Goal: Information Seeking & Learning: Learn about a topic

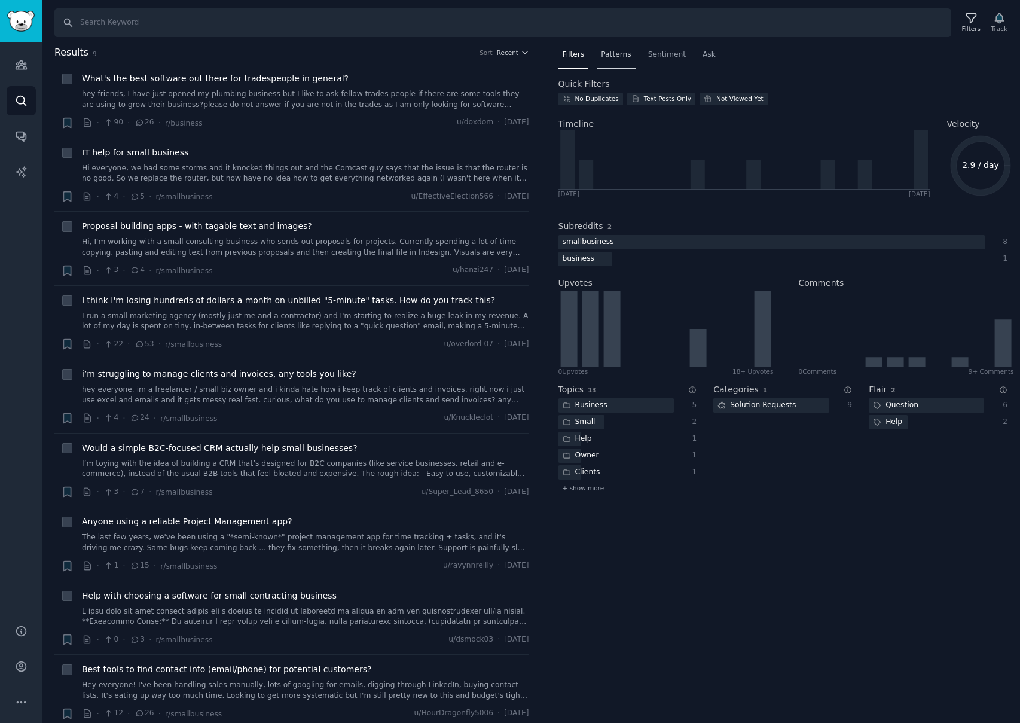
click at [624, 54] on span "Patterns" at bounding box center [616, 55] width 30 height 11
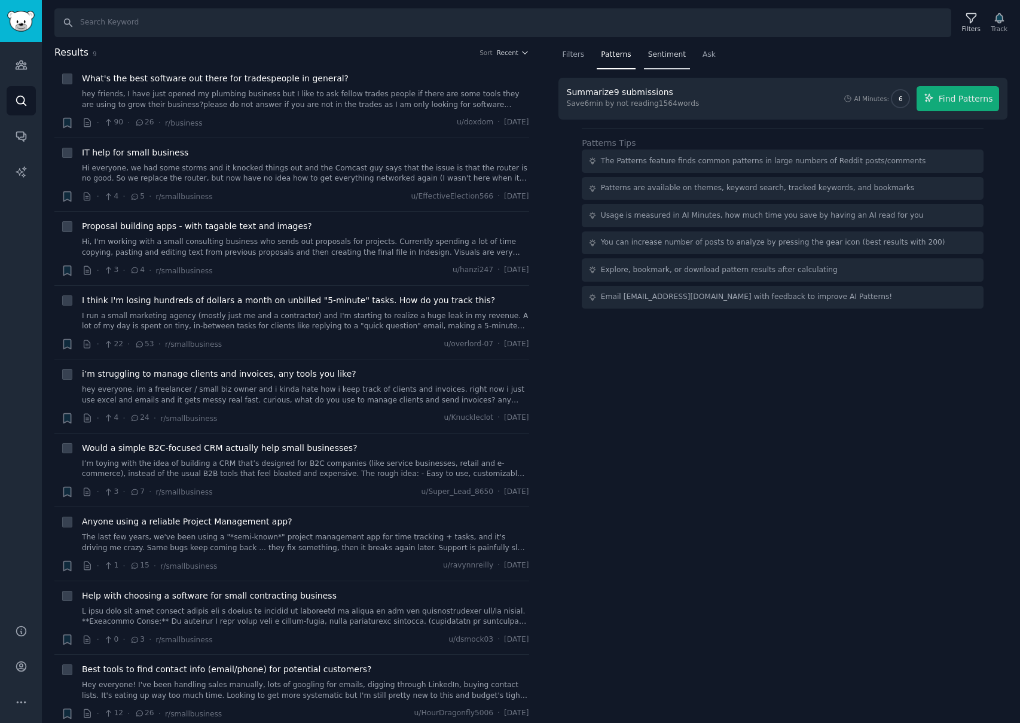
click at [662, 63] on div "Sentiment" at bounding box center [667, 57] width 46 height 25
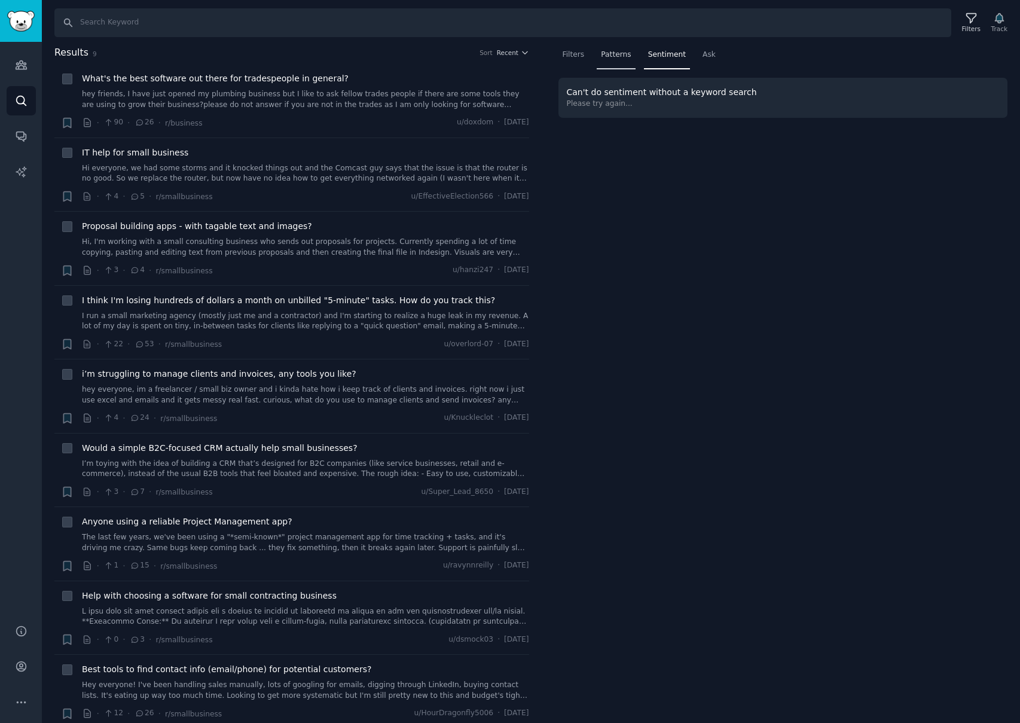
click at [612, 60] on div "Patterns" at bounding box center [616, 57] width 38 height 25
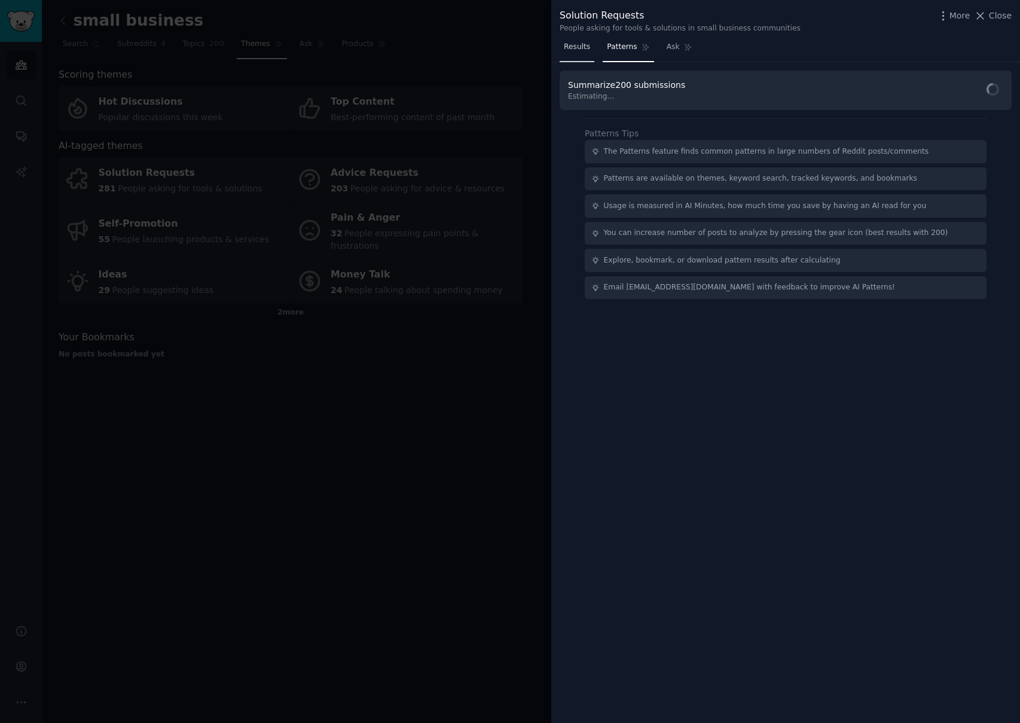
click at [579, 46] on span "Results" at bounding box center [577, 47] width 26 height 11
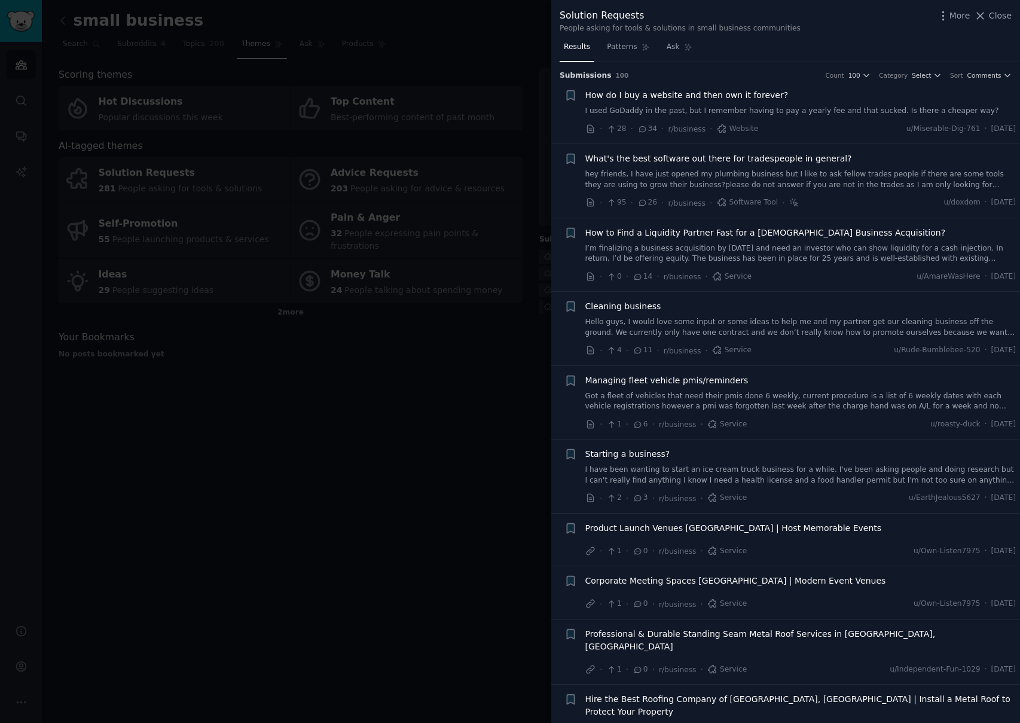
drag, startPoint x: 997, startPoint y: 15, endPoint x: 636, endPoint y: 95, distance: 369.5
click at [997, 15] on span "Close" at bounding box center [1000, 16] width 23 height 13
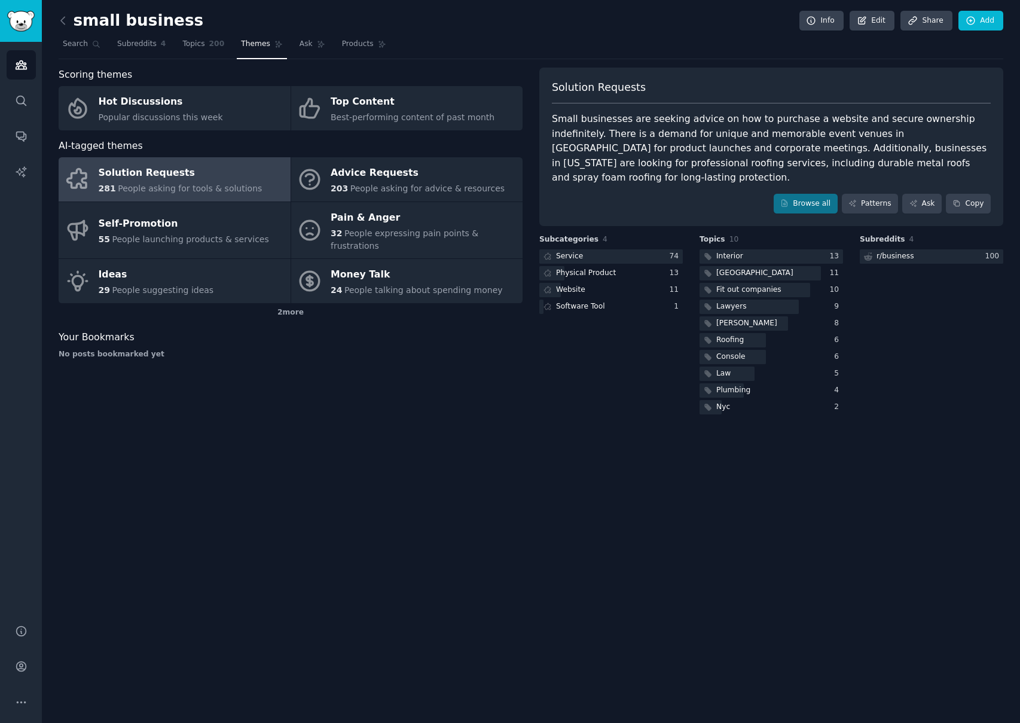
click at [439, 423] on div "small business Info Edit Share Add Search Subreddits 4 Topics 200 Themes Ask Pr…" at bounding box center [531, 361] width 979 height 723
